Goal: Task Accomplishment & Management: Use online tool/utility

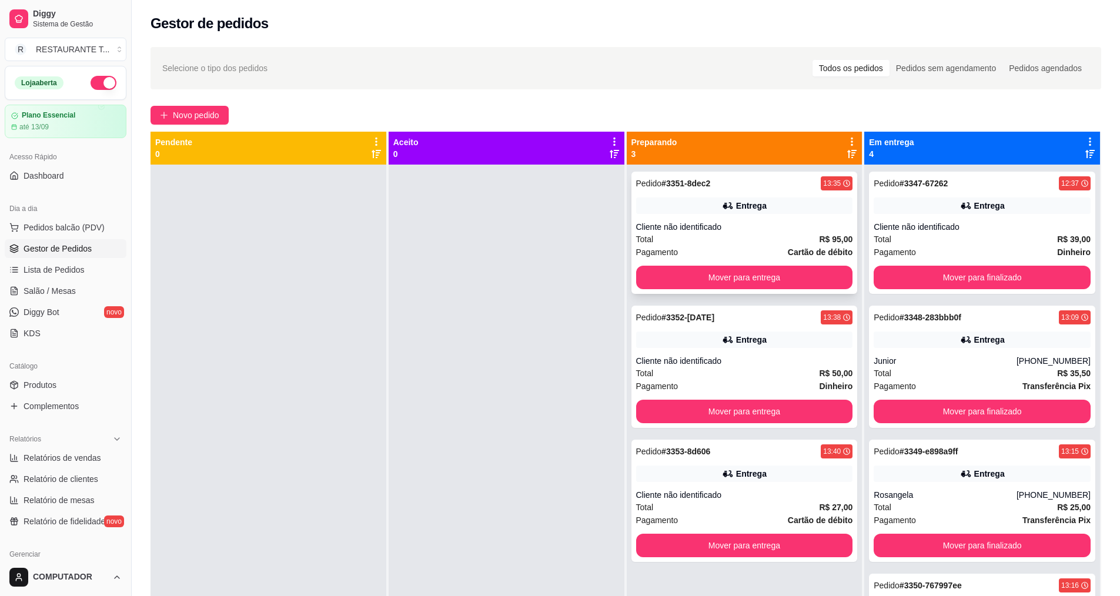
scroll to position [132, 0]
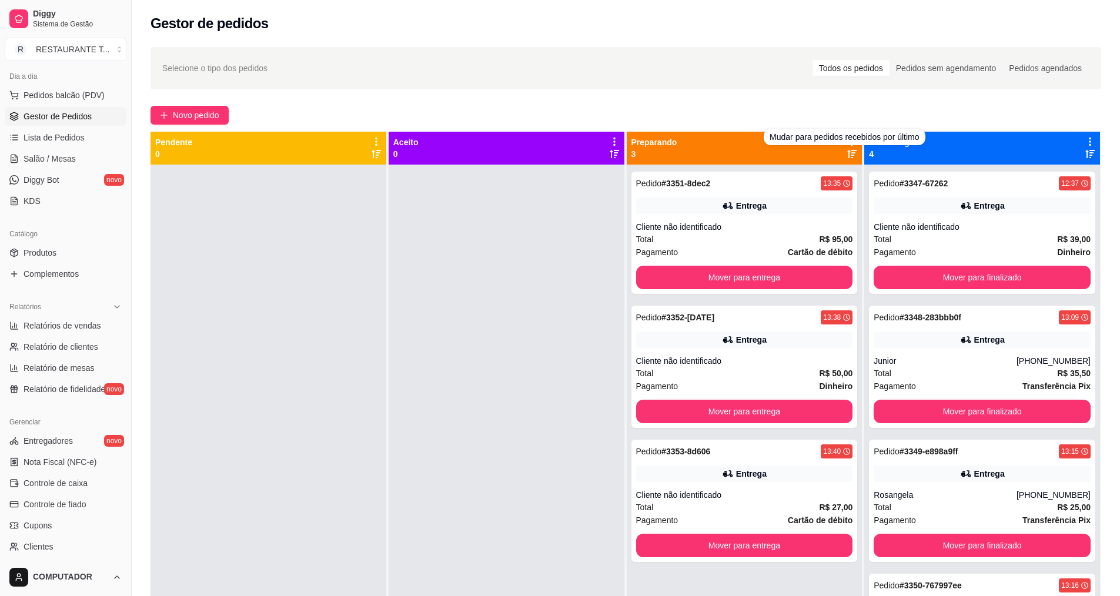
click at [743, 100] on div "Selecione o tipo dos pedidos Todos os pedidos Pedidos sem agendamento Pedidos a…" at bounding box center [626, 391] width 989 height 702
click at [847, 137] on icon at bounding box center [852, 141] width 11 height 11
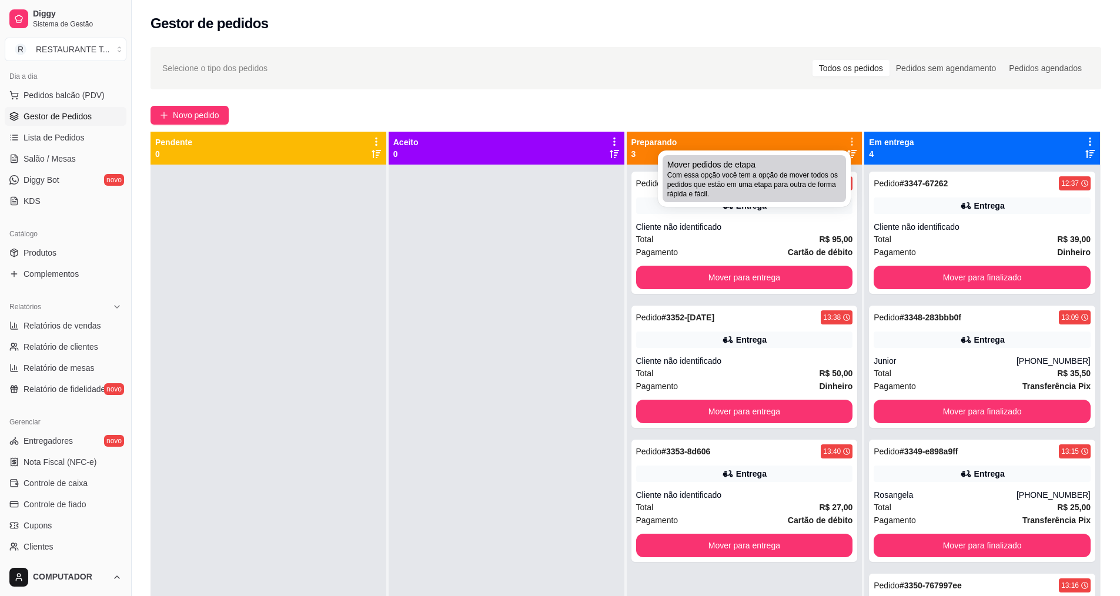
click at [786, 193] on span "Com essa opção você tem a opção de mover todos os pedidos que estão em uma etap…" at bounding box center [754, 185] width 174 height 28
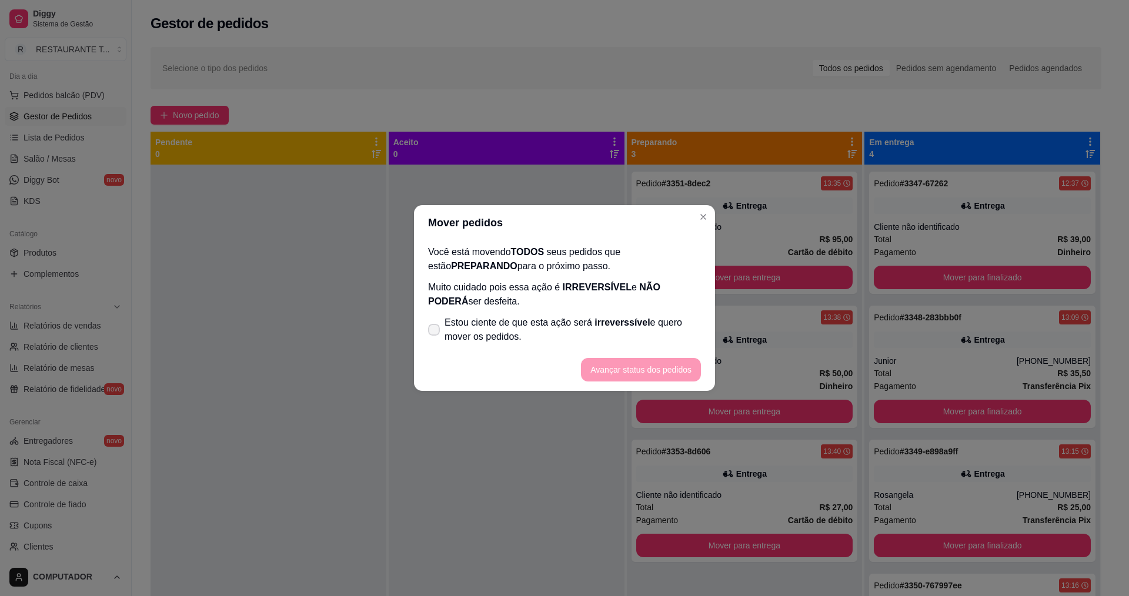
click at [650, 323] on span "Estou ciente de que esta ação será irreverssível e quero mover os pedidos." at bounding box center [573, 330] width 256 height 28
click at [435, 332] on input "Estou ciente de que esta ação será irreverssível e quero mover os pedidos." at bounding box center [432, 336] width 8 height 8
checkbox input "true"
click at [660, 368] on button "Avançar status dos pedidos" at bounding box center [641, 370] width 120 height 24
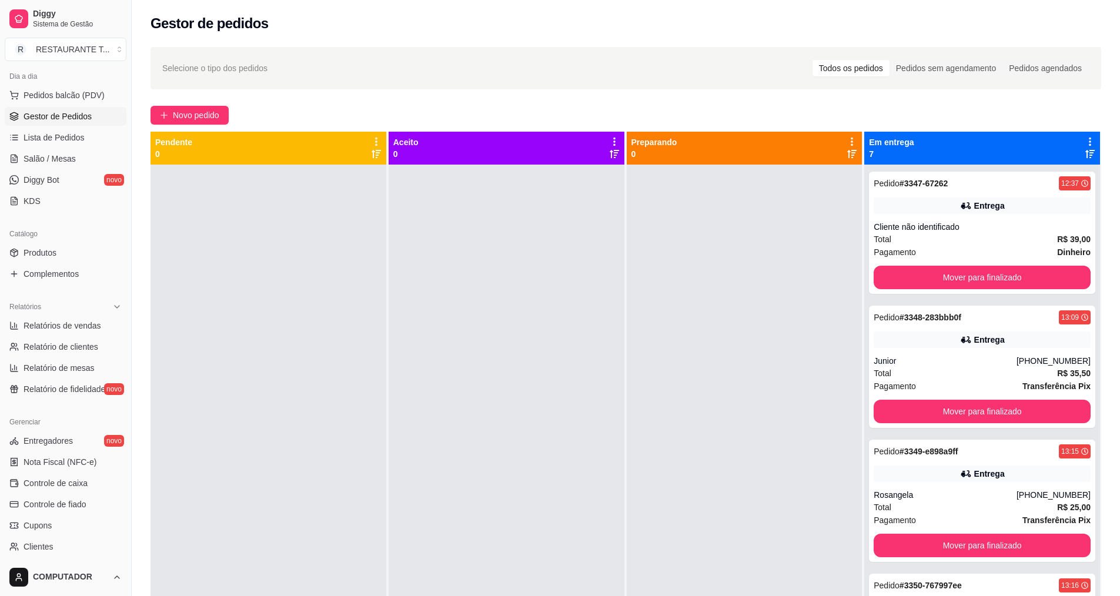
click at [1085, 140] on icon at bounding box center [1090, 141] width 11 height 11
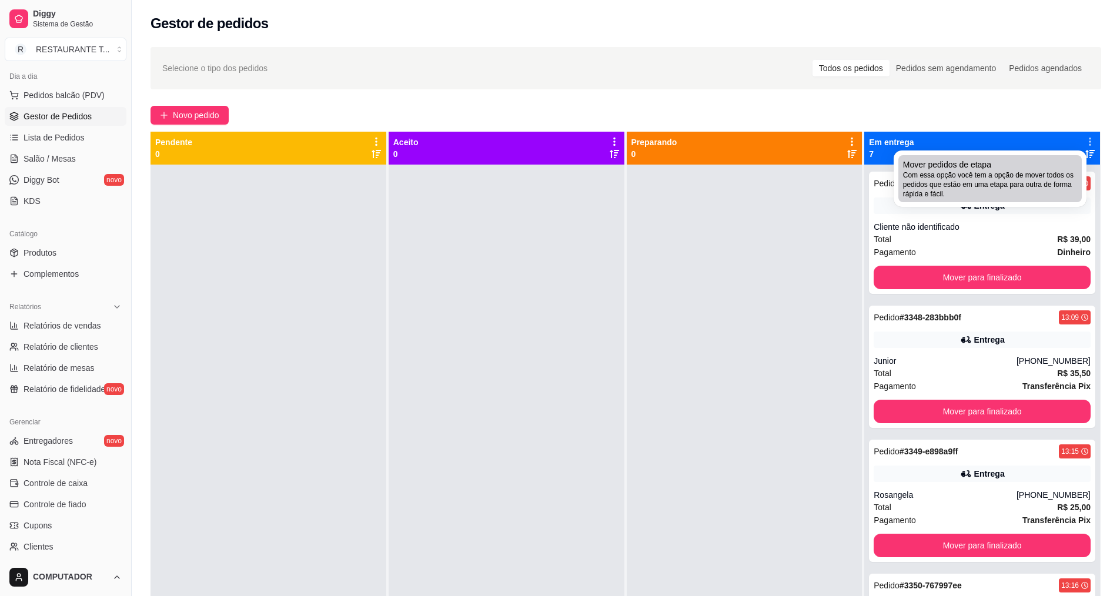
click at [1029, 170] on div "Mover pedidos de etapa Com essa opção você tem a opção de mover todos os pedido…" at bounding box center [990, 179] width 174 height 40
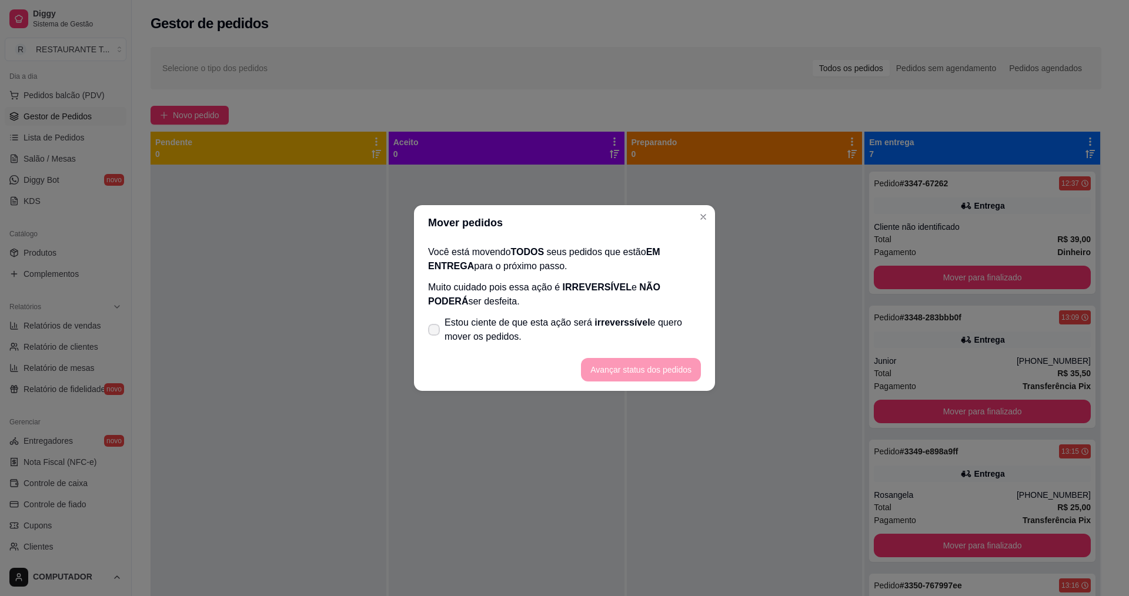
click at [505, 335] on span "Estou ciente de que esta ação será irreverssível e quero mover os pedidos." at bounding box center [573, 330] width 256 height 28
click at [435, 335] on input "Estou ciente de que esta ação será irreverssível e quero mover os pedidos." at bounding box center [432, 336] width 8 height 8
checkbox input "true"
click at [617, 370] on button "Avançar status dos pedidos" at bounding box center [641, 370] width 116 height 23
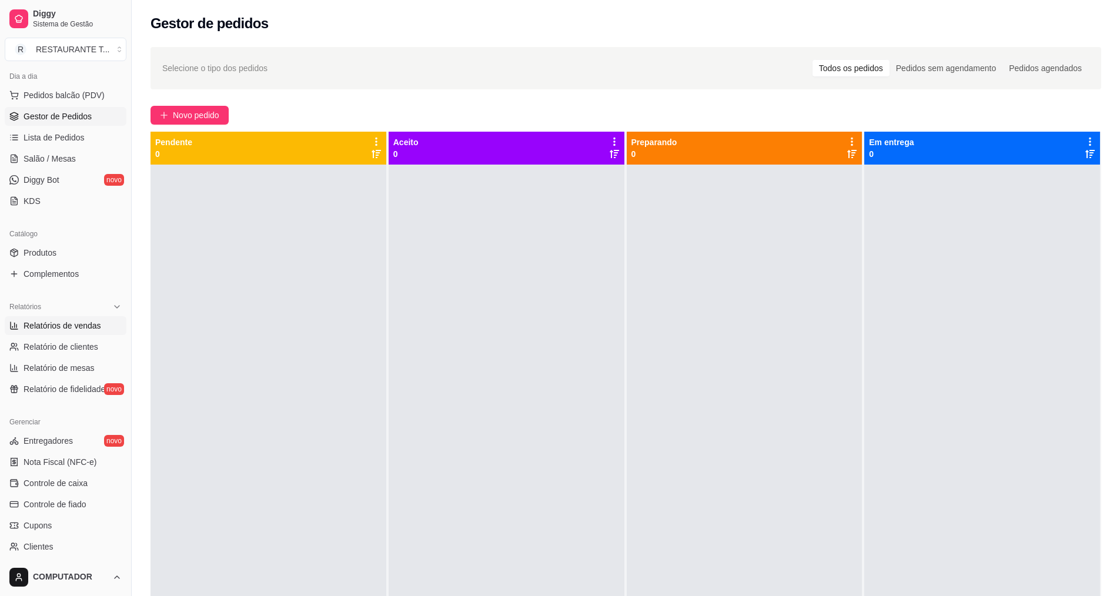
click at [84, 331] on span "Relatórios de vendas" at bounding box center [63, 326] width 78 height 12
select select "ALL"
select select "0"
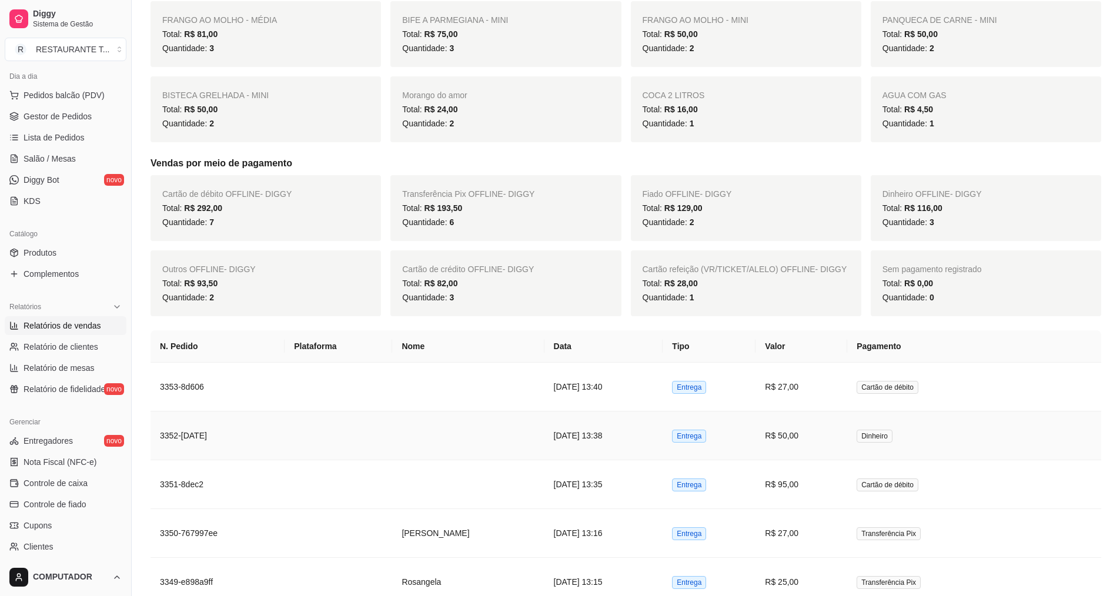
scroll to position [412, 0]
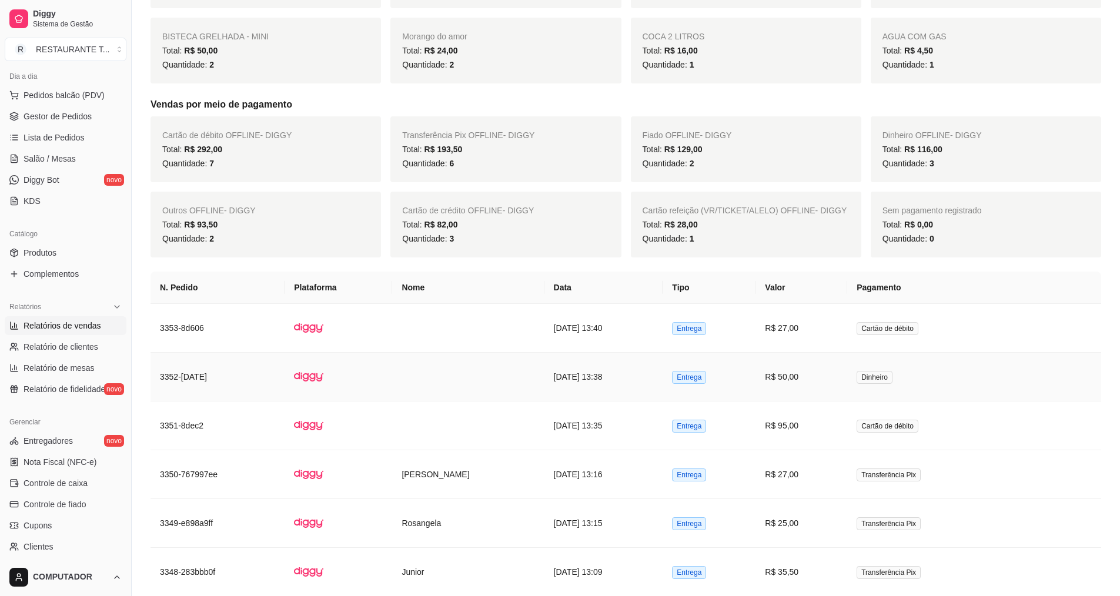
click at [809, 392] on td "R$ 50,00" at bounding box center [802, 377] width 92 height 49
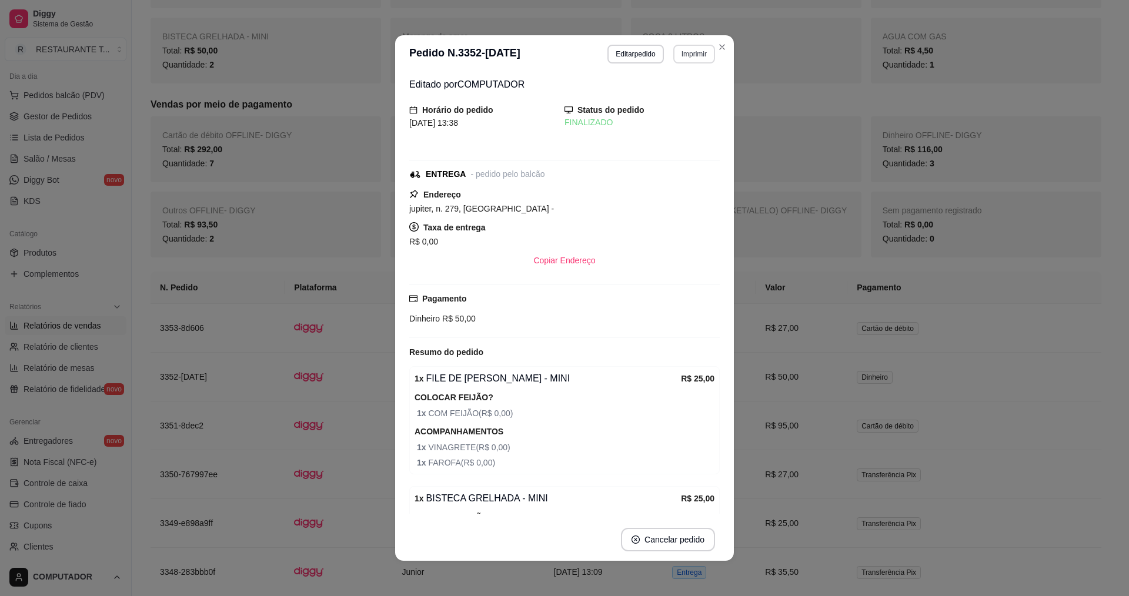
click at [700, 54] on button "Imprimir" at bounding box center [694, 54] width 42 height 19
click at [680, 95] on button "IMPRESSORA" at bounding box center [669, 95] width 82 height 18
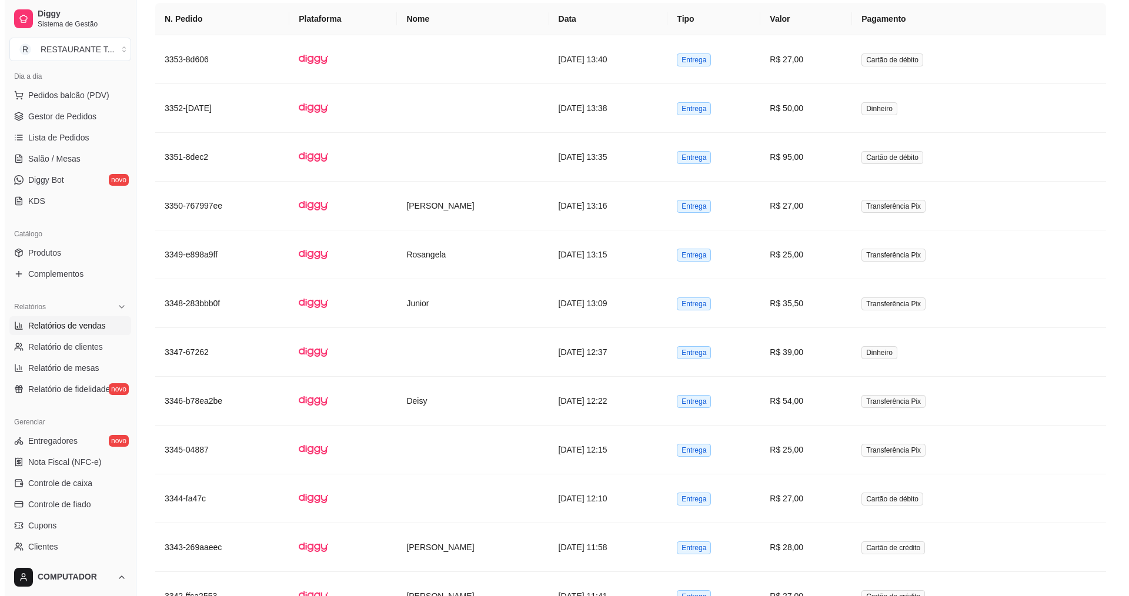
scroll to position [706, 0]
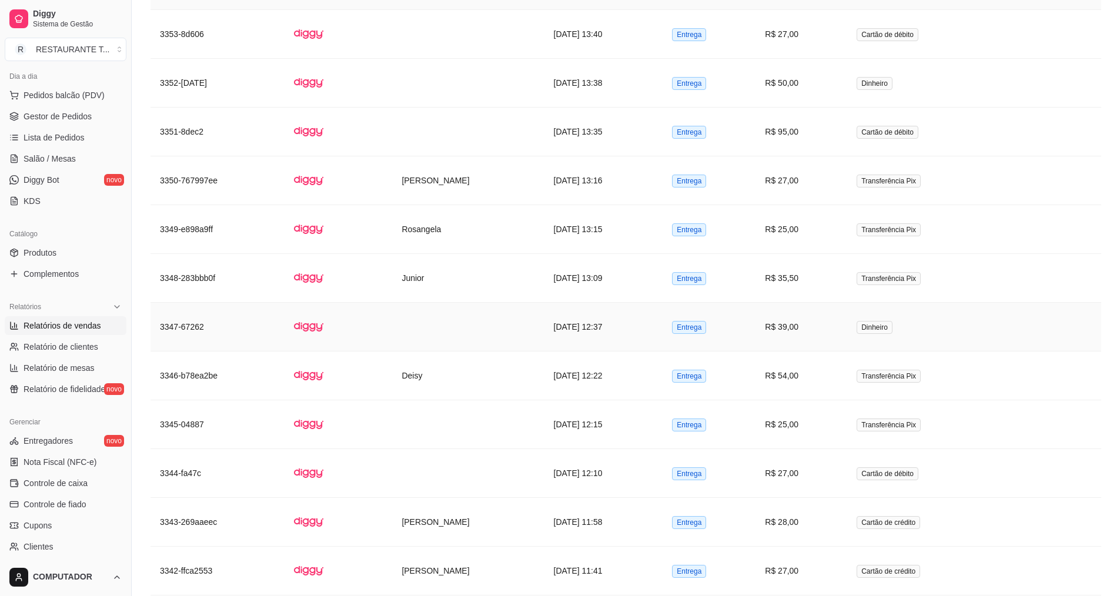
click at [847, 315] on td "R$ 39,00" at bounding box center [802, 327] width 92 height 49
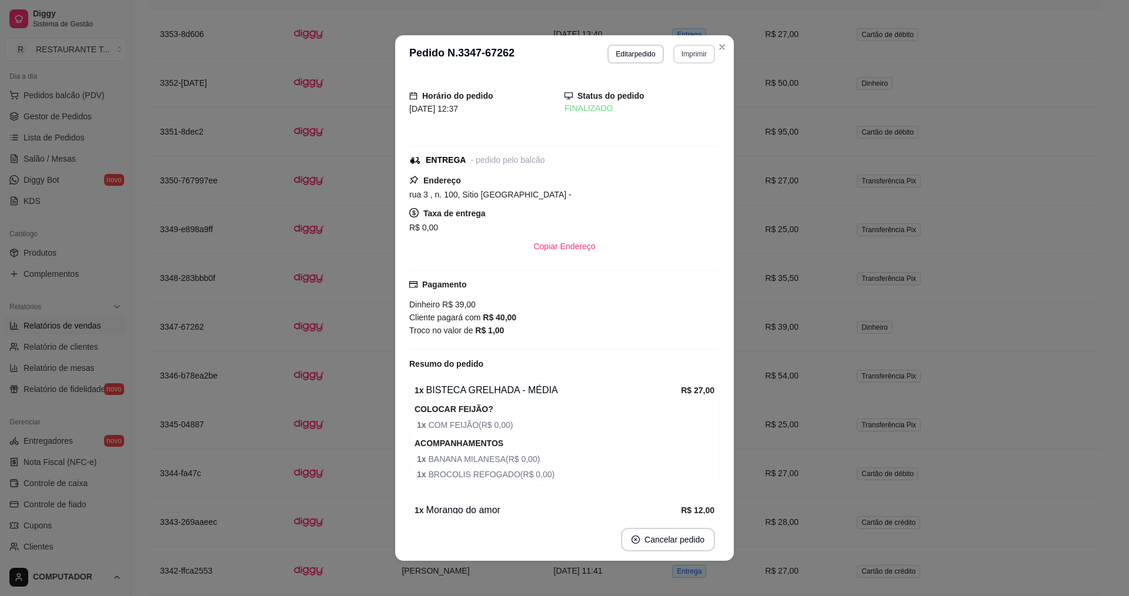
click at [695, 48] on button "Imprimir" at bounding box center [694, 54] width 42 height 19
click at [666, 97] on button "IMPRESSORA" at bounding box center [669, 95] width 85 height 19
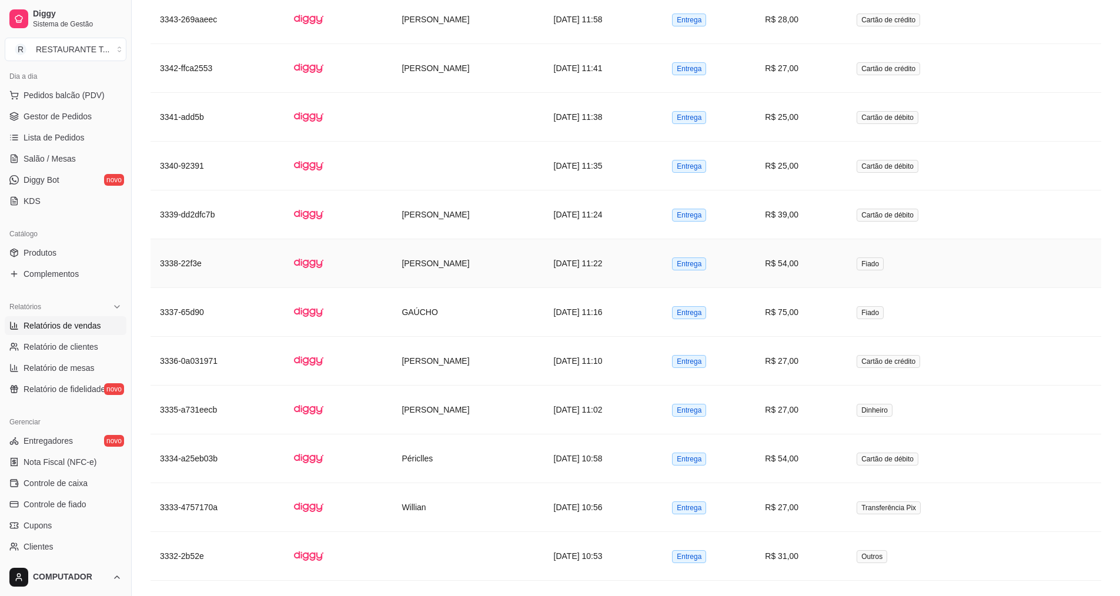
scroll to position [1294, 0]
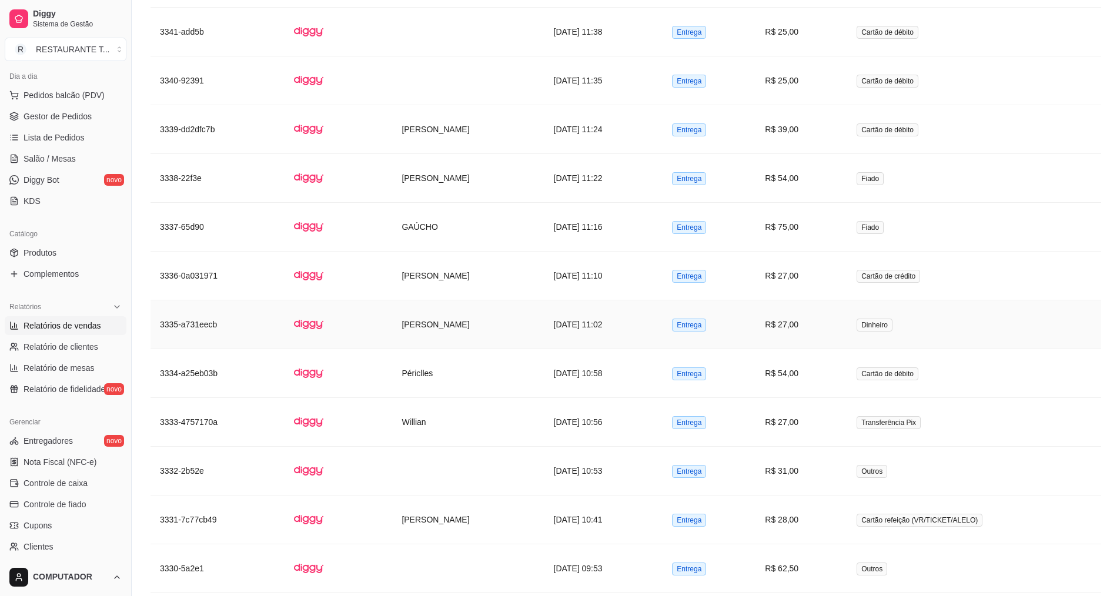
click at [926, 322] on td "Dinheiro" at bounding box center [974, 325] width 254 height 49
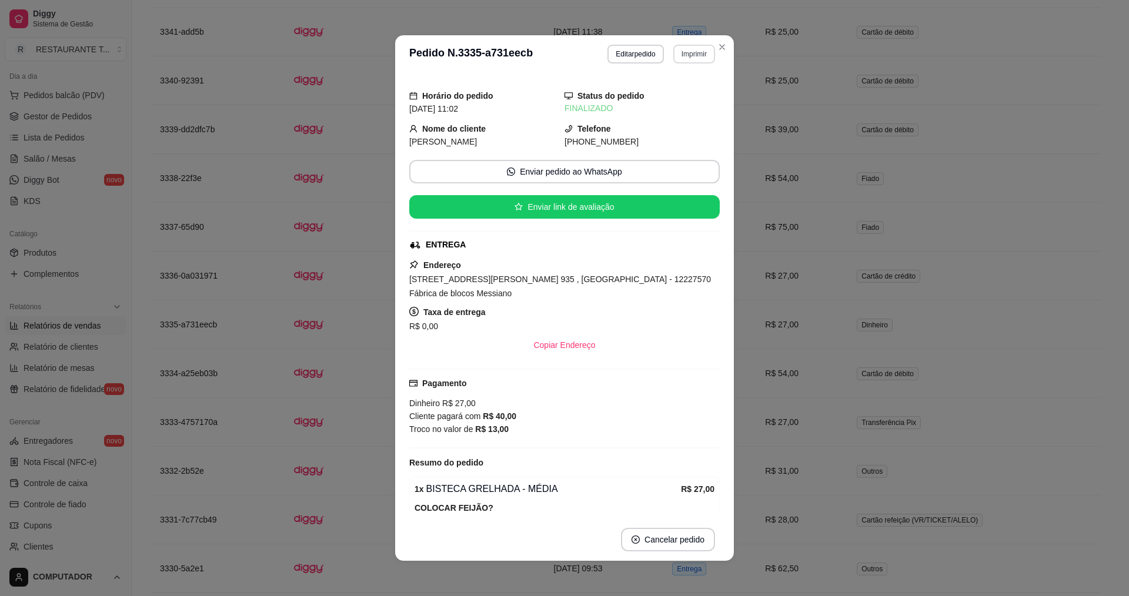
click at [691, 53] on button "Imprimir" at bounding box center [694, 54] width 42 height 19
click at [680, 91] on button "IMPRESSORA" at bounding box center [669, 95] width 85 height 19
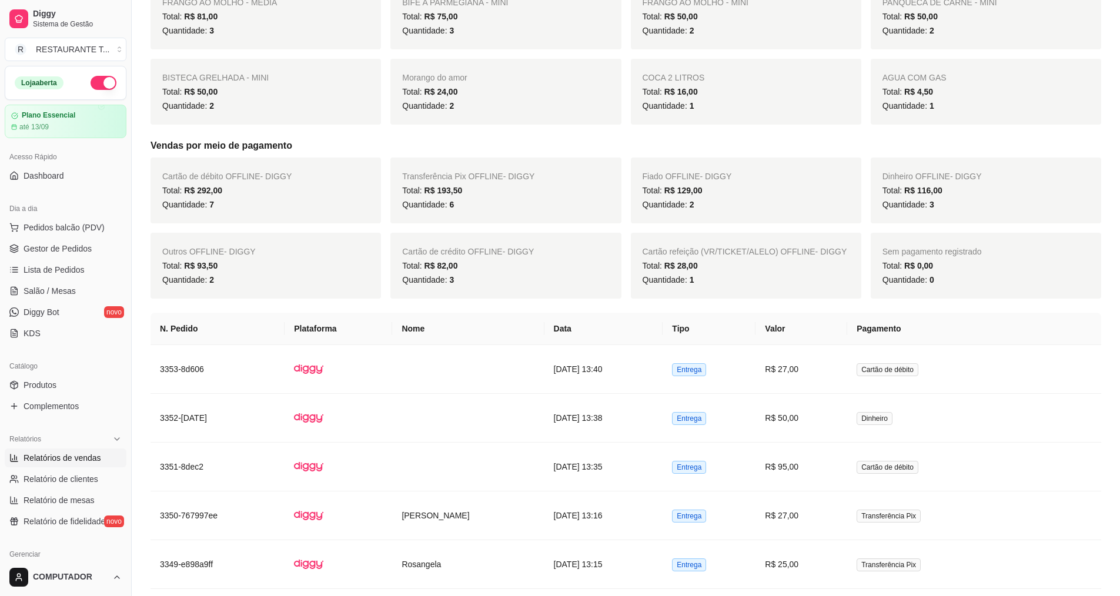
scroll to position [0, 0]
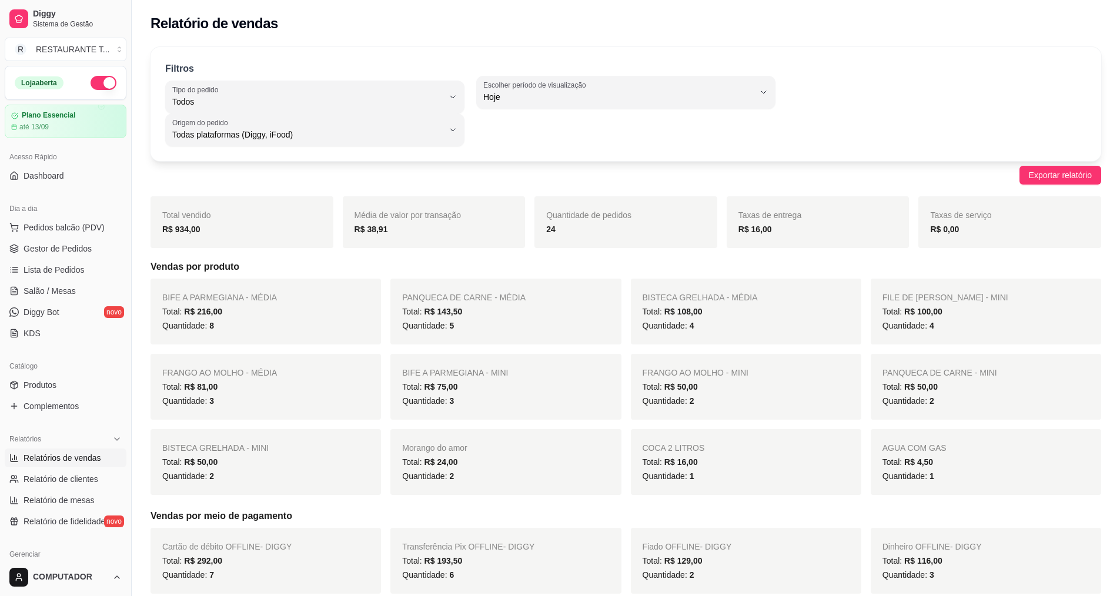
click at [93, 82] on button "button" at bounding box center [104, 83] width 26 height 14
